Goal: Transaction & Acquisition: Purchase product/service

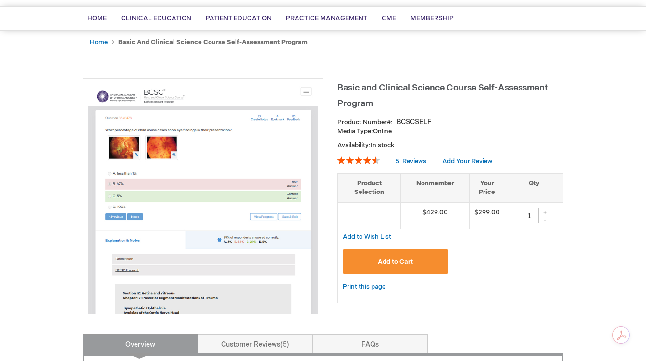
scroll to position [84, 0]
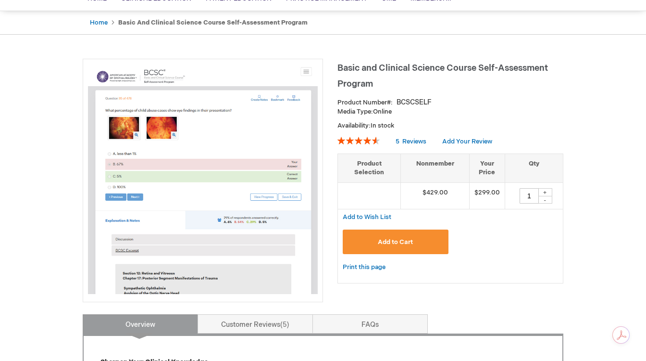
click at [391, 246] on button "Add to Cart" at bounding box center [396, 241] width 106 height 25
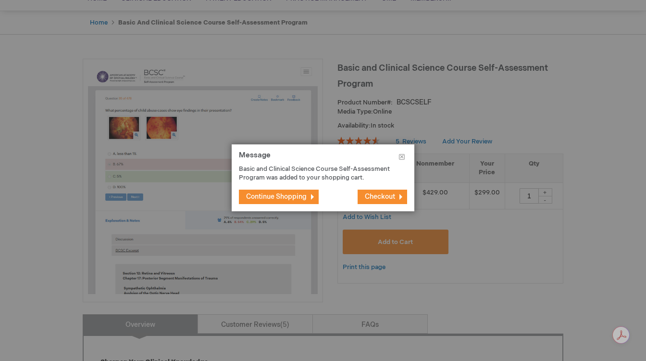
click at [384, 193] on span "Checkout" at bounding box center [380, 196] width 30 height 8
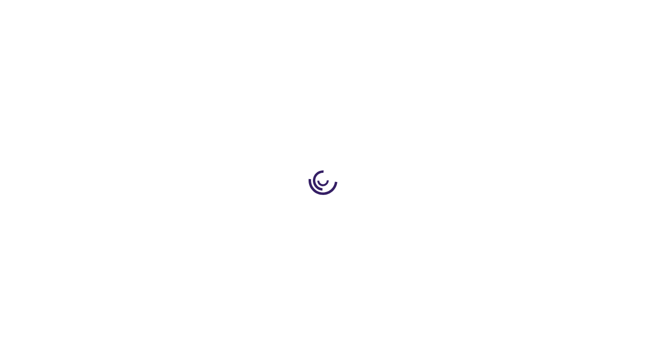
select select "US"
select select "12"
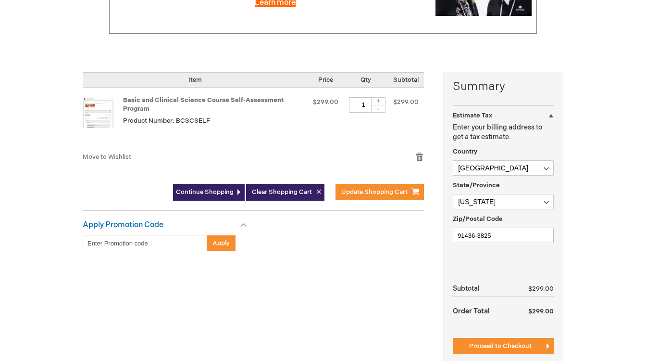
scroll to position [183, 0]
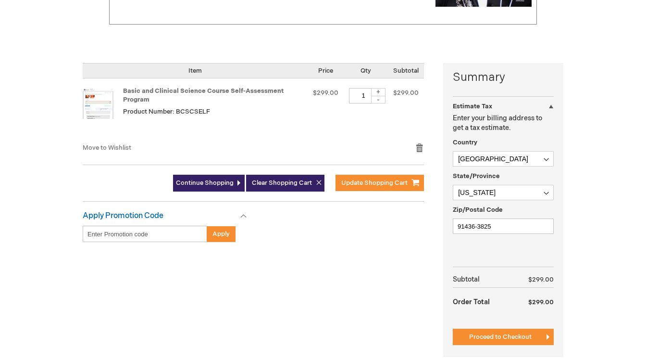
click at [157, 238] on input "Enter discount code" at bounding box center [145, 234] width 125 height 16
type input "2vC29d57VsmvxGWogCowkn"
click at [221, 233] on span "Apply" at bounding box center [221, 234] width 17 height 8
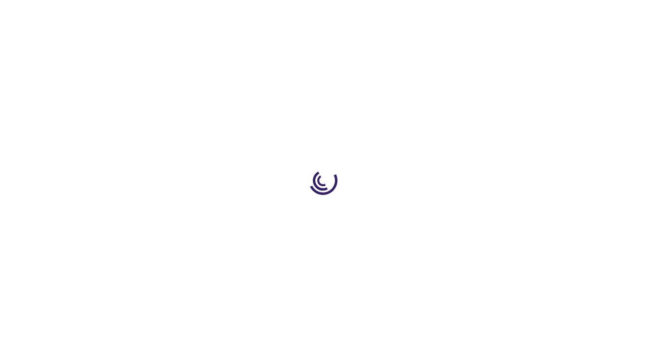
select select "US"
select select "12"
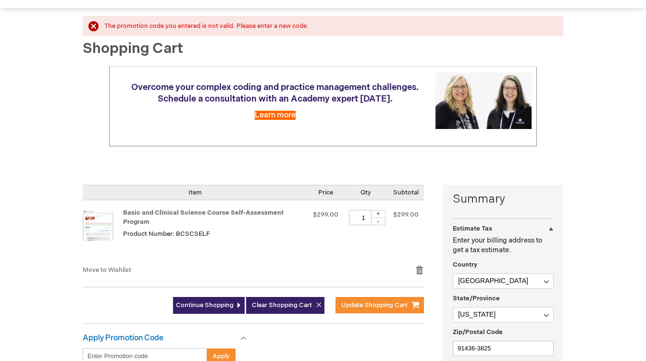
scroll to position [88, 0]
